Goal: Task Accomplishment & Management: Manage account settings

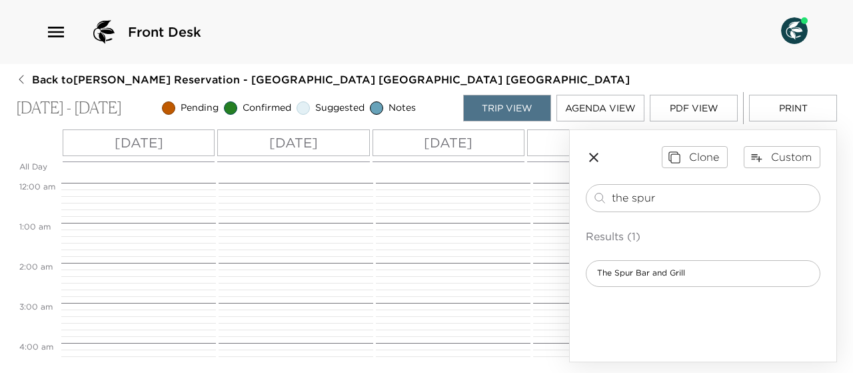
scroll to position [745, 0]
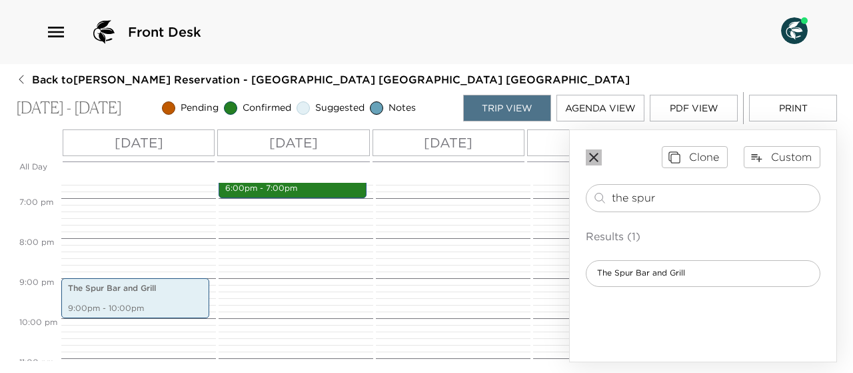
click at [591, 157] on icon "button" at bounding box center [594, 157] width 16 height 16
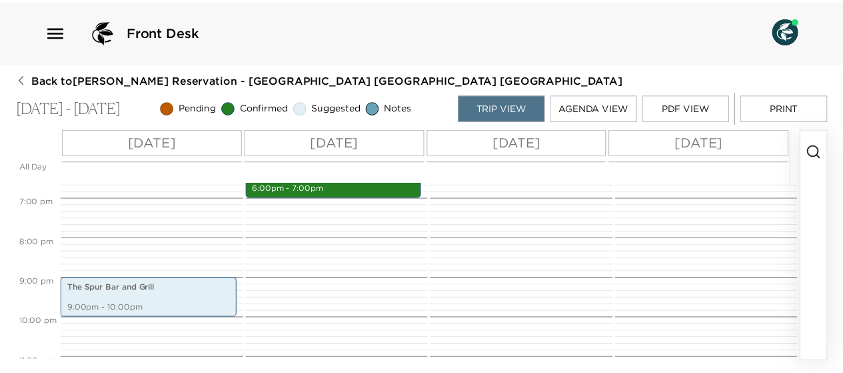
scroll to position [781, 0]
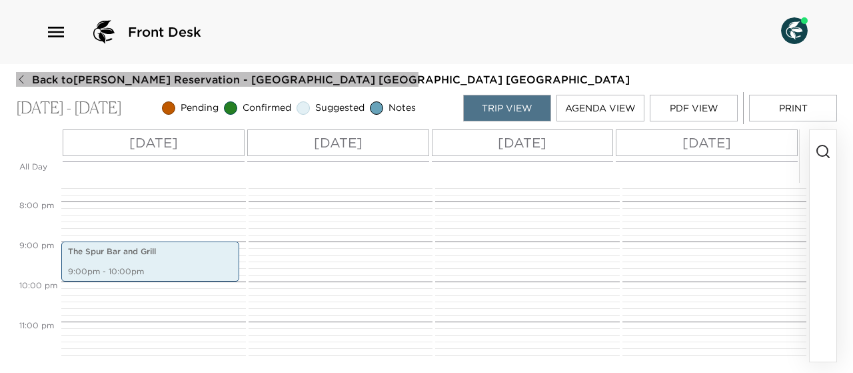
click at [20, 81] on icon "button" at bounding box center [21, 79] width 5 height 9
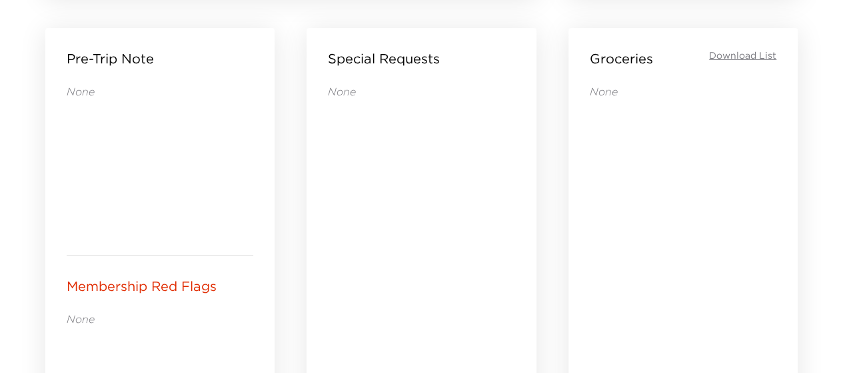
scroll to position [598, 0]
click at [744, 55] on div "Groceries Download List" at bounding box center [683, 59] width 187 height 19
click at [745, 55] on div "Groceries Download List" at bounding box center [683, 59] width 187 height 19
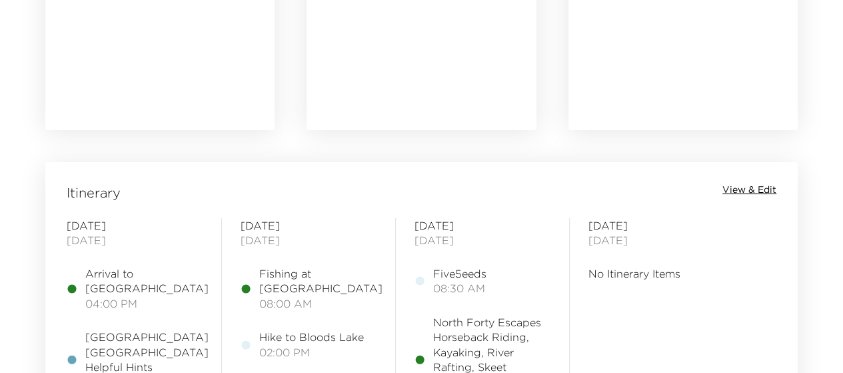
scroll to position [951, 0]
click at [736, 186] on span "View & Edit" at bounding box center [750, 188] width 54 height 13
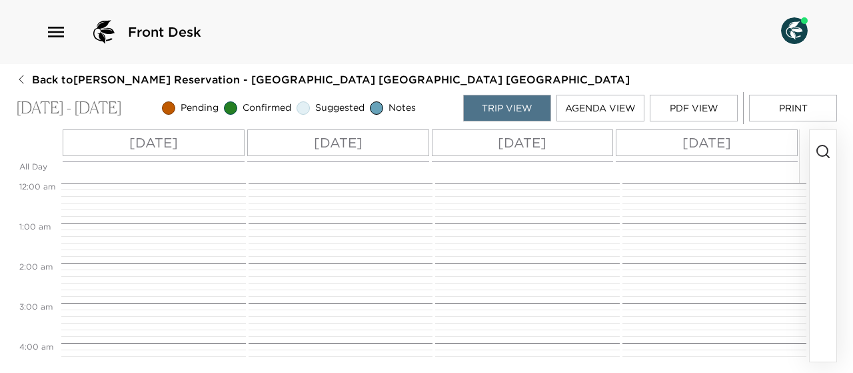
scroll to position [320, 0]
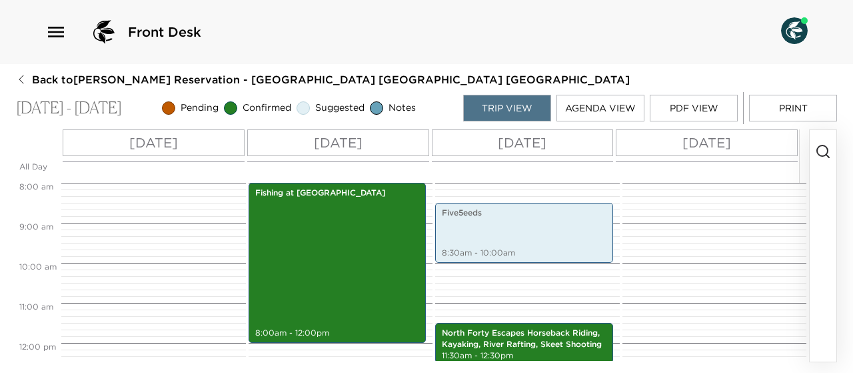
click at [724, 141] on p "[DATE]" at bounding box center [707, 143] width 49 height 20
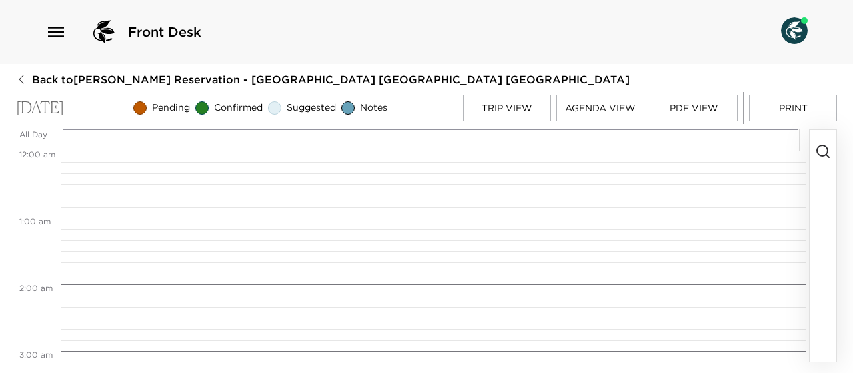
scroll to position [533, 0]
click at [828, 151] on circle "button" at bounding box center [822, 150] width 11 height 11
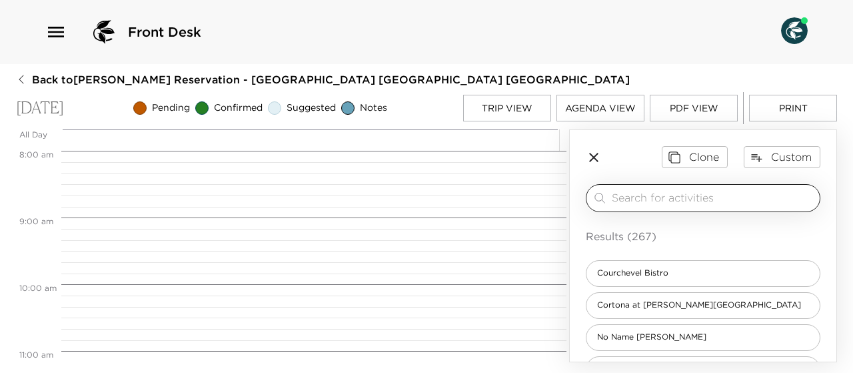
click at [621, 187] on div "​" at bounding box center [703, 198] width 235 height 28
click at [616, 194] on input "search" at bounding box center [713, 197] width 203 height 15
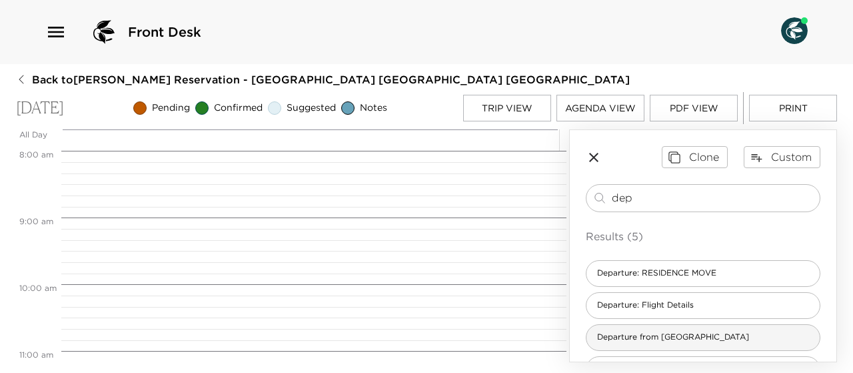
type input "dep"
click at [676, 338] on span "Departure from [GEOGRAPHIC_DATA]" at bounding box center [673, 336] width 173 height 11
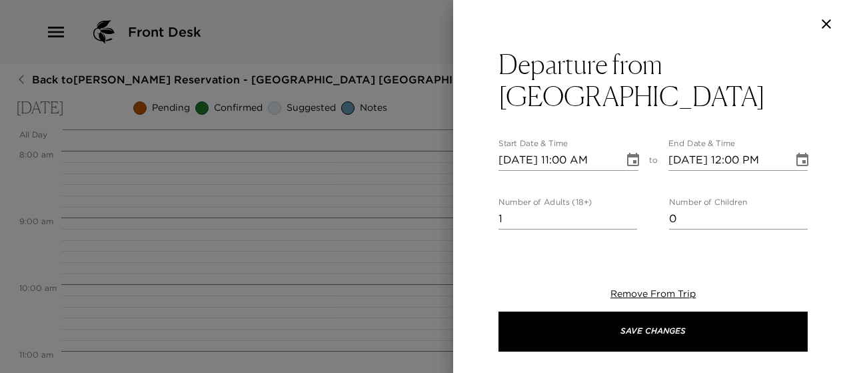
type textarea "Please note that check out time is 11:00 am. If I can assist you with arrangeme…"
click at [515, 208] on input "1" at bounding box center [568, 218] width 139 height 21
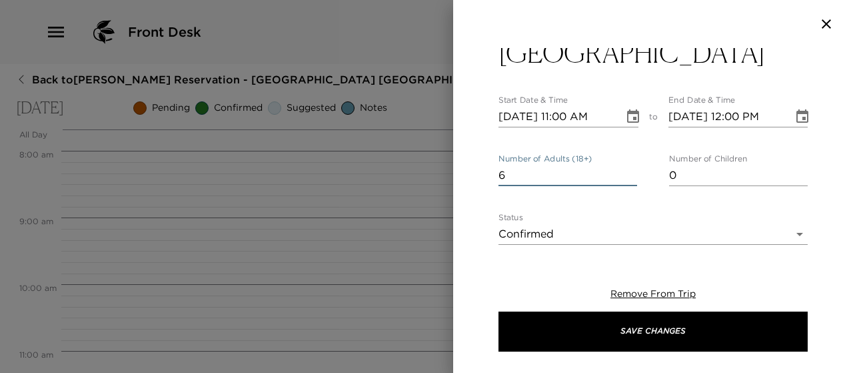
scroll to position [44, 0]
type input "6"
click at [789, 201] on body "Front Desk Back to [PERSON_NAME] Reservation - [GEOGRAPHIC_DATA] [GEOGRAPHIC_DA…" at bounding box center [426, 186] width 853 height 373
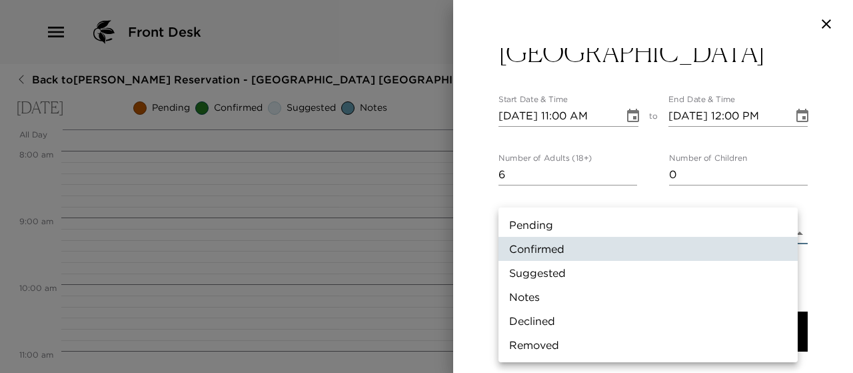
click at [723, 191] on div at bounding box center [426, 186] width 853 height 373
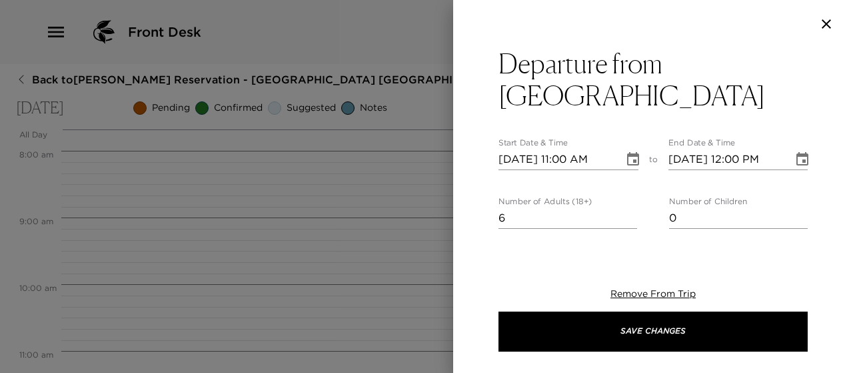
scroll to position [0, 0]
click at [628, 153] on icon "Choose date, selected date is Oct 6, 2025" at bounding box center [633, 159] width 12 height 13
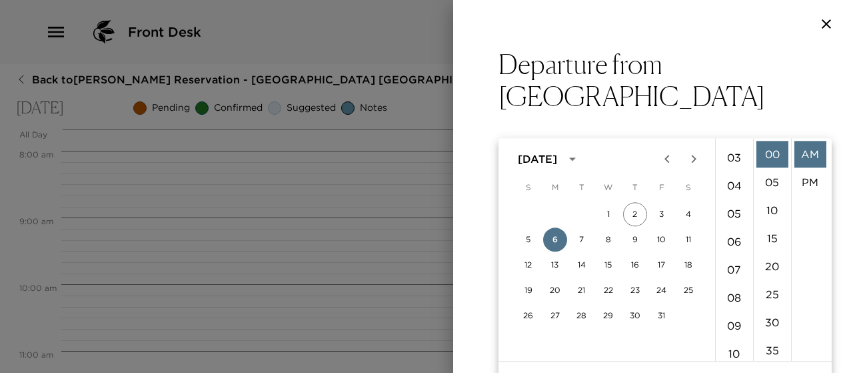
scroll to position [68, 0]
click at [731, 141] on li "02" at bounding box center [735, 142] width 32 height 27
click at [807, 179] on li "PM" at bounding box center [811, 182] width 32 height 27
type input "[DATE] 02:00 PM"
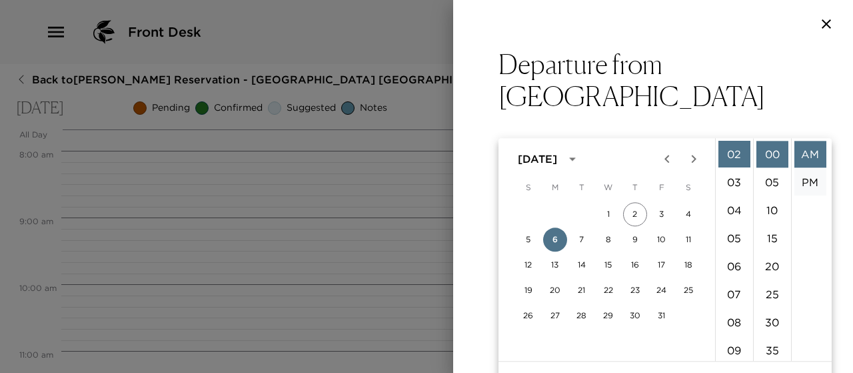
type input "[DATE] 03:00 PM"
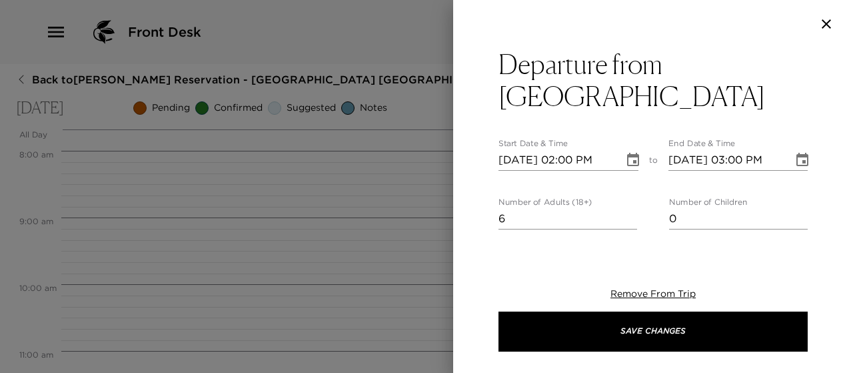
scroll to position [28, 0]
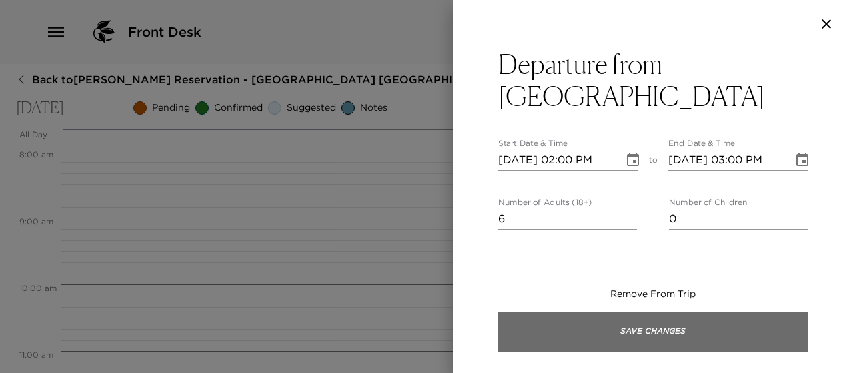
click at [676, 326] on button "Save Changes" at bounding box center [653, 331] width 309 height 40
